Goal: Information Seeking & Learning: Learn about a topic

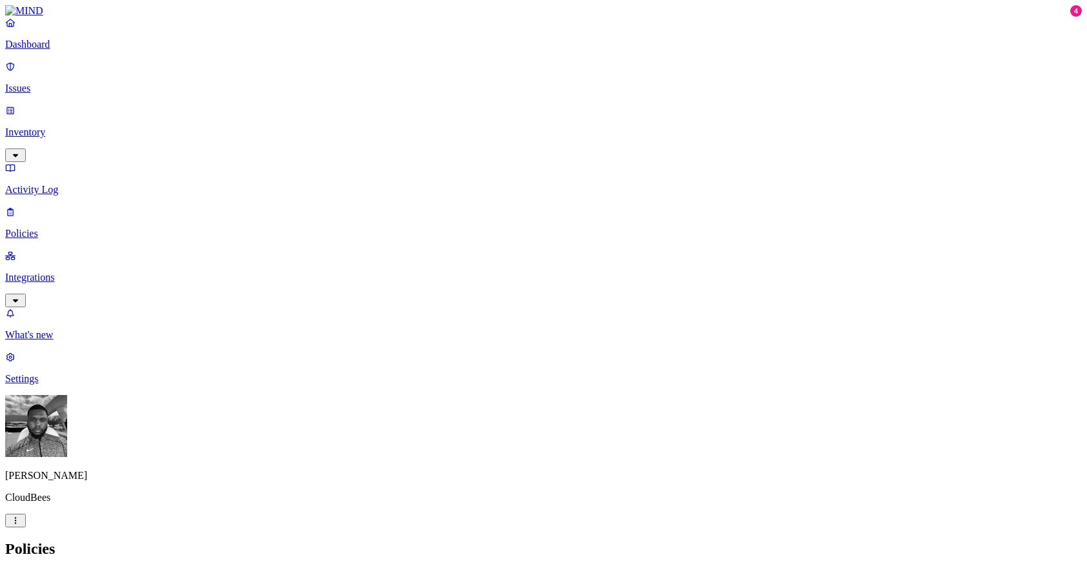
click at [95, 272] on p "Integrations" at bounding box center [543, 278] width 1076 height 12
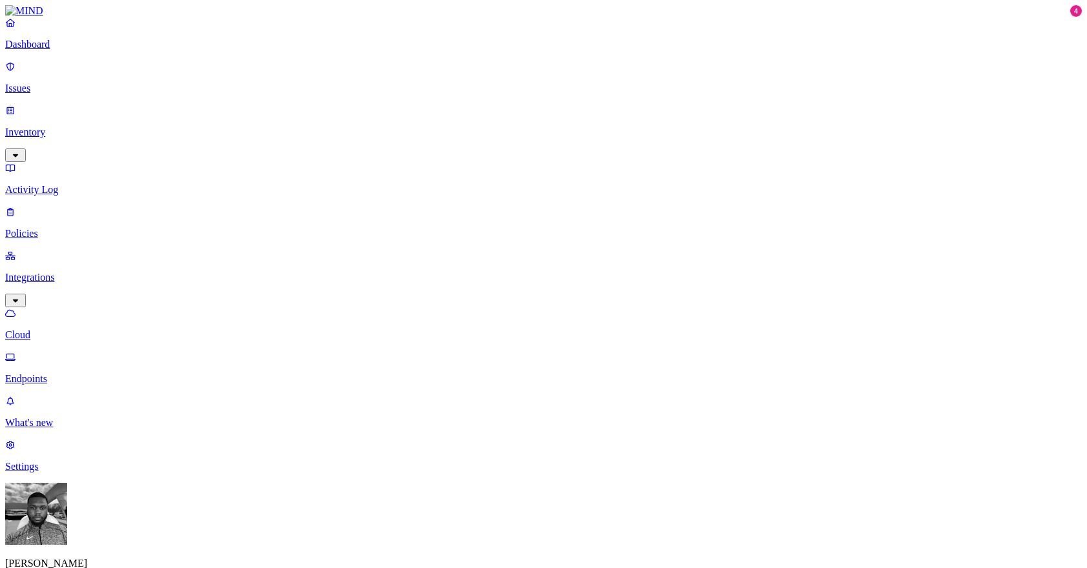
click at [91, 373] on p "Endpoints" at bounding box center [543, 379] width 1076 height 12
drag, startPoint x: 739, startPoint y: 105, endPoint x: 753, endPoint y: 105, distance: 14.2
click at [753, 105] on div "fvlasic, root fvlasic, root" at bounding box center [734, 102] width 49 height 12
